Goal: Information Seeking & Learning: Learn about a topic

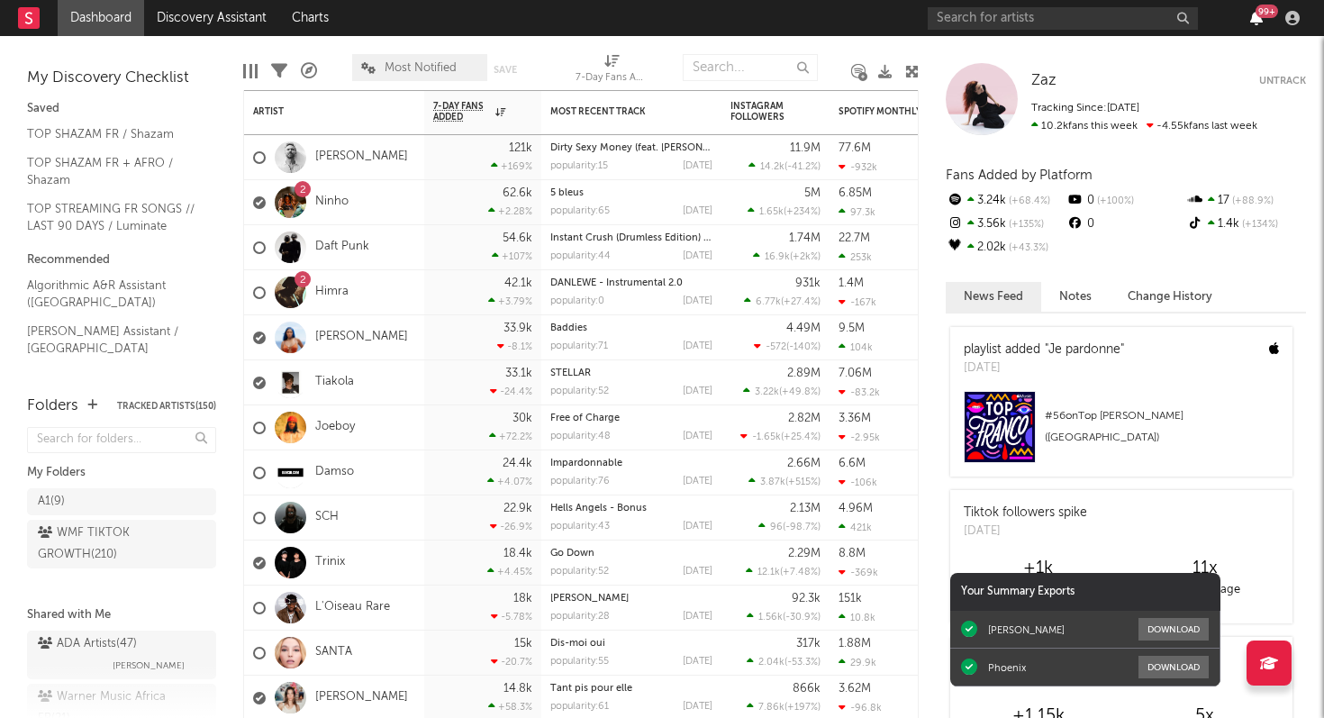
click at [1255, 14] on icon "button" at bounding box center [1257, 18] width 13 height 14
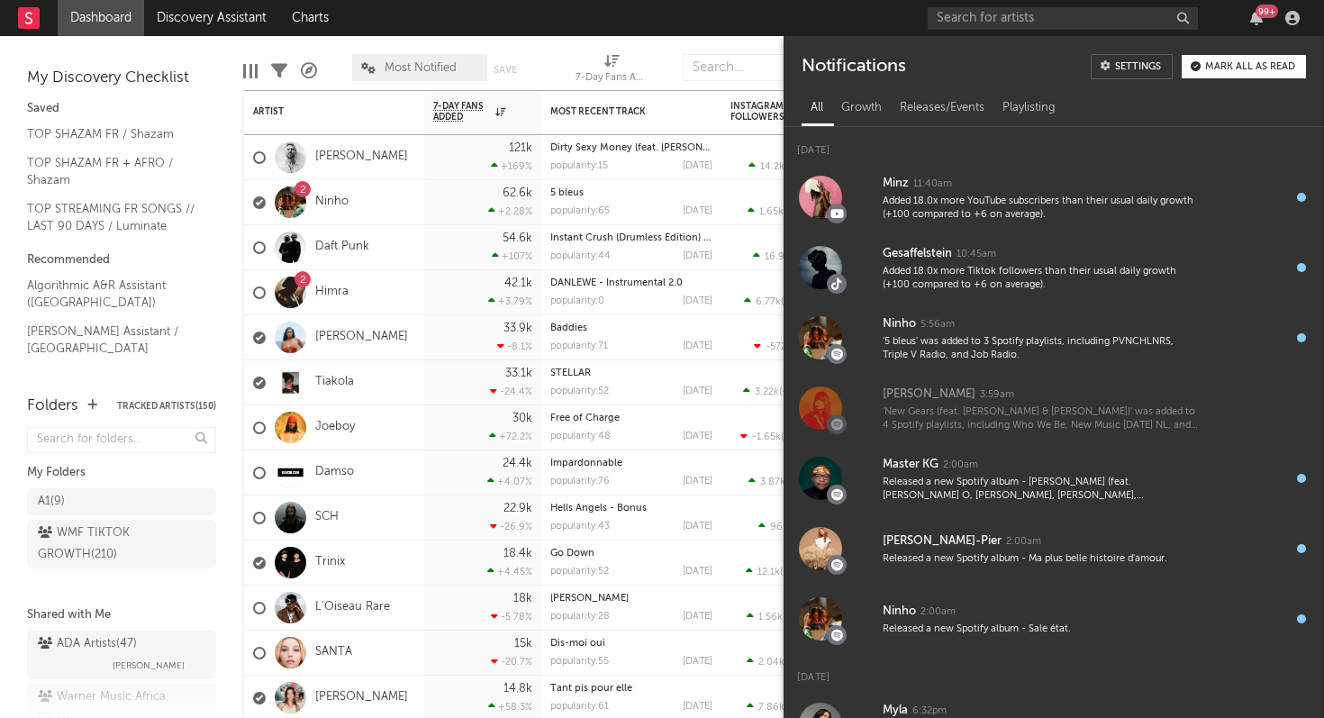
click at [1203, 10] on div "99 +" at bounding box center [1117, 18] width 378 height 36
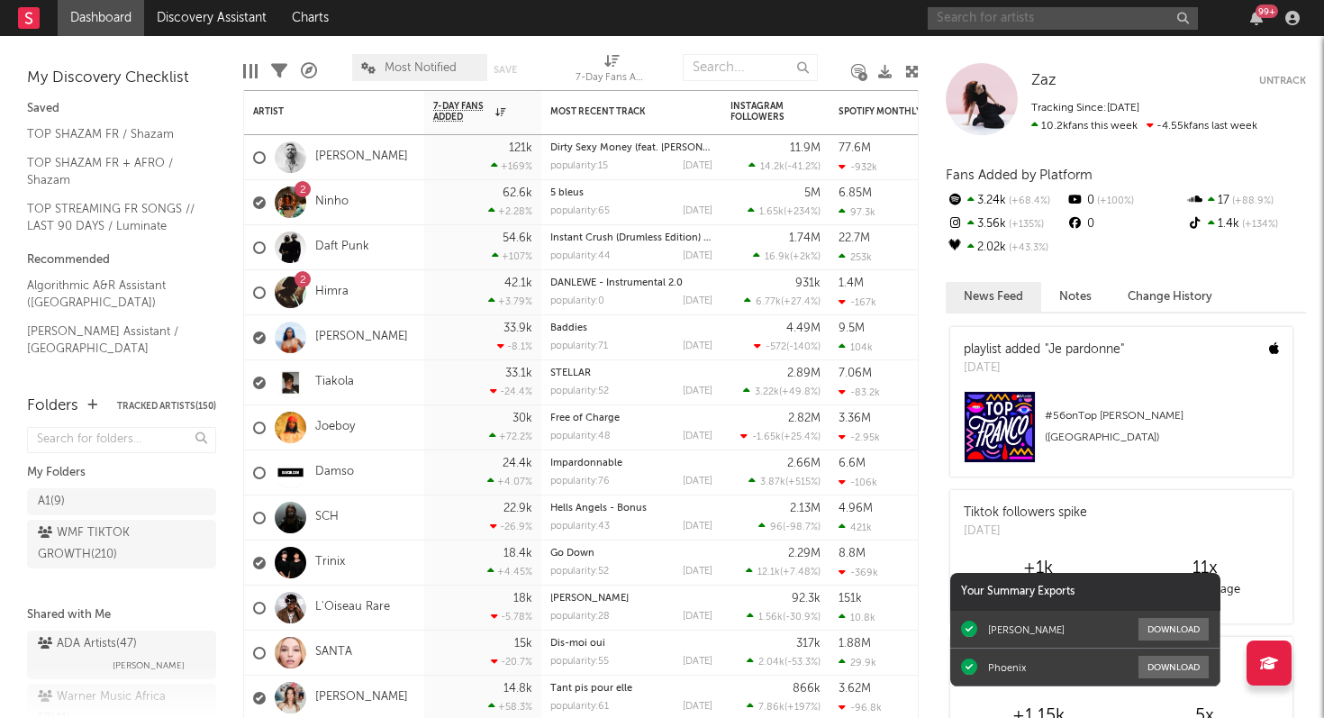
click at [959, 19] on input "text" at bounding box center [1063, 18] width 270 height 23
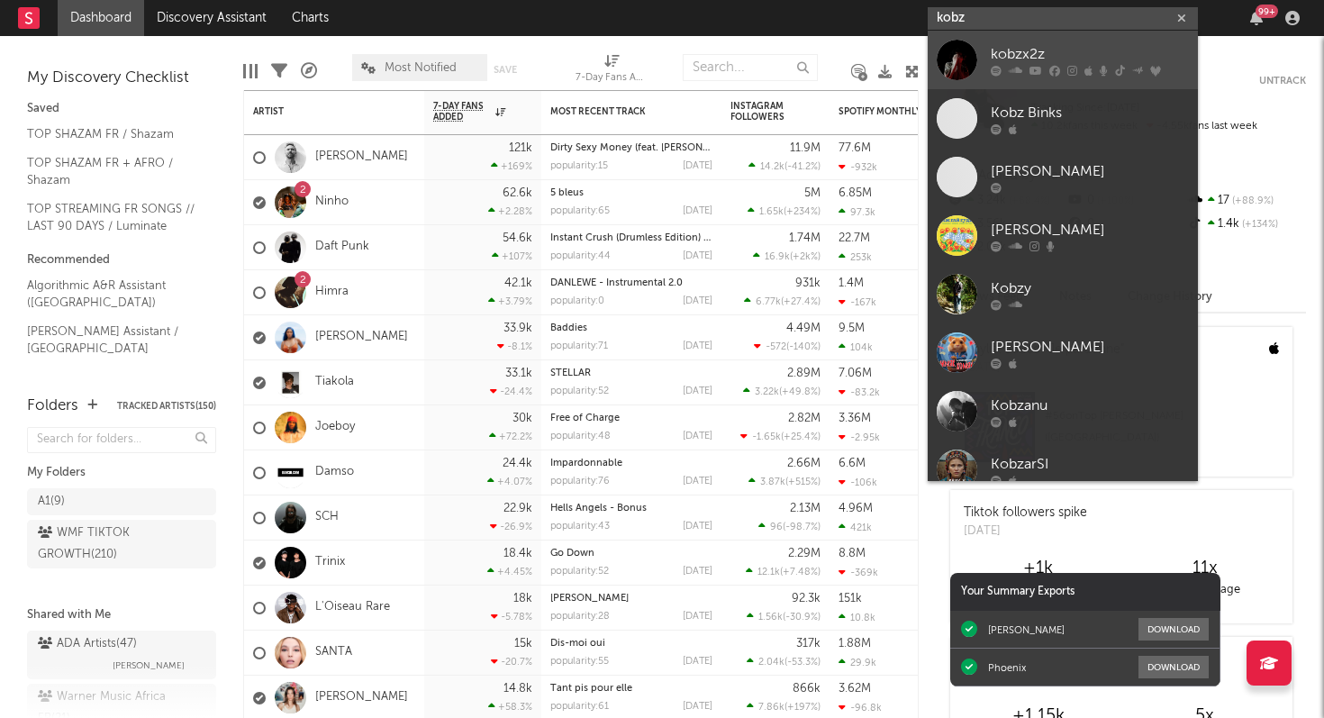
type input "kobz"
click at [1030, 77] on link "kobzx2z" at bounding box center [1063, 60] width 270 height 59
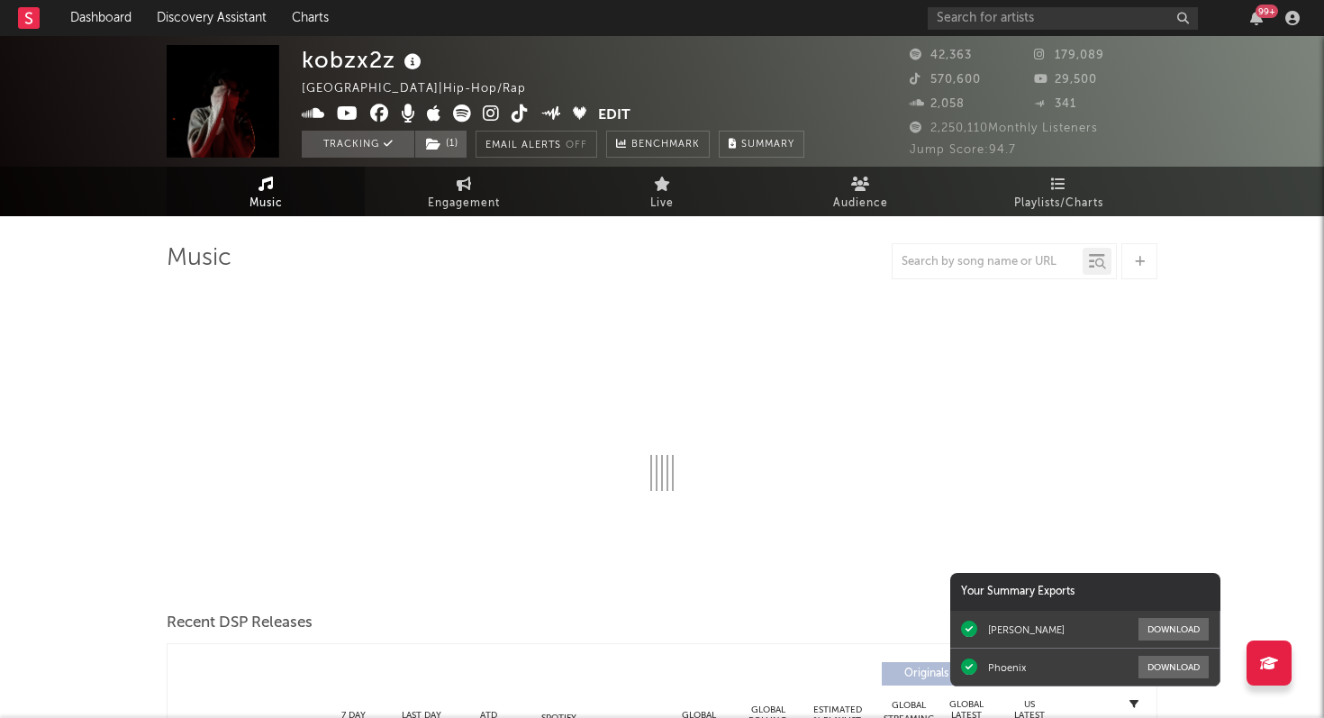
select select "6m"
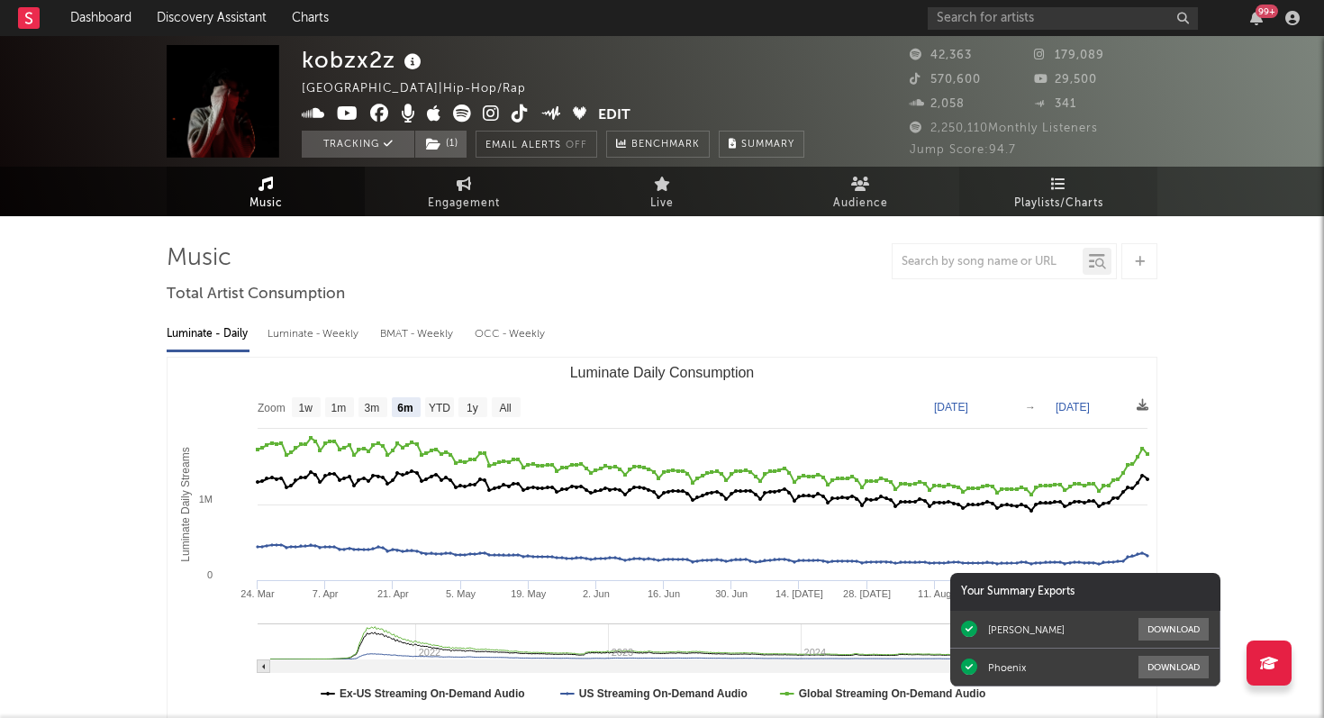
click at [1068, 177] on link "Playlists/Charts" at bounding box center [1059, 192] width 198 height 50
